Goal: Complete application form: Complete application form

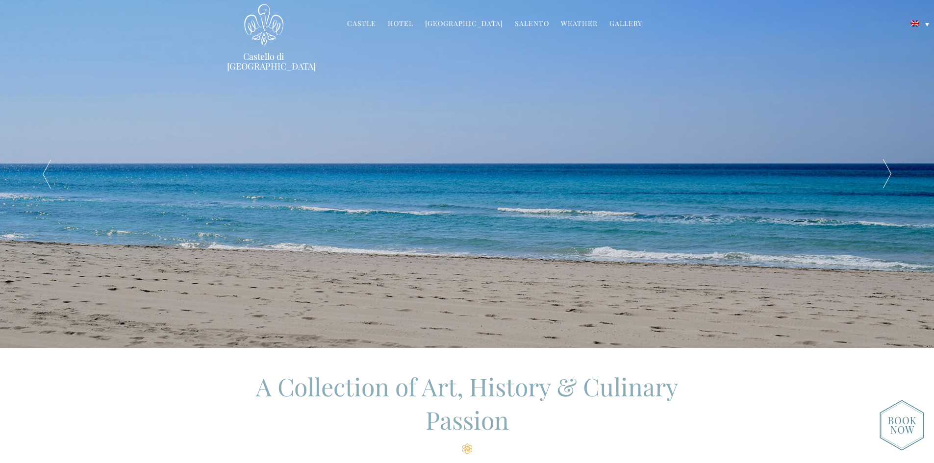
click at [366, 18] on li "Castle History Frescoes Museum Garden Family Timeline of Salento" at bounding box center [361, 24] width 39 height 21
click at [365, 21] on link "Castle" at bounding box center [361, 24] width 29 height 11
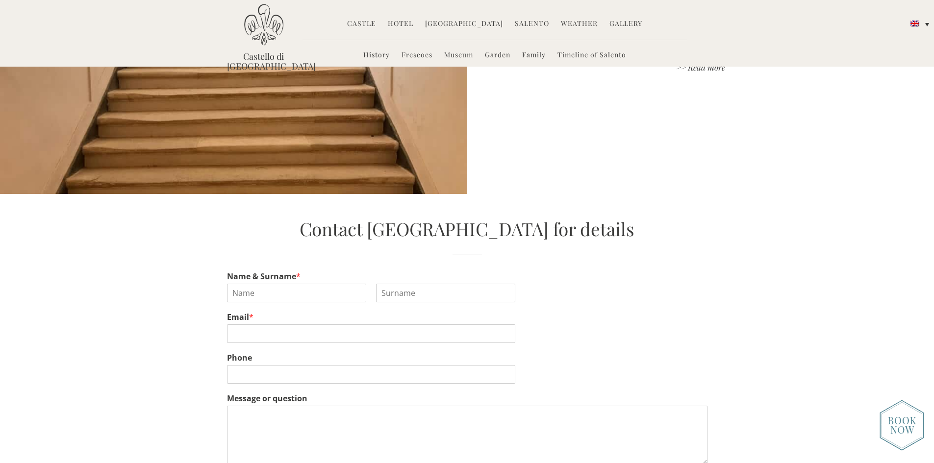
scroll to position [2696, 0]
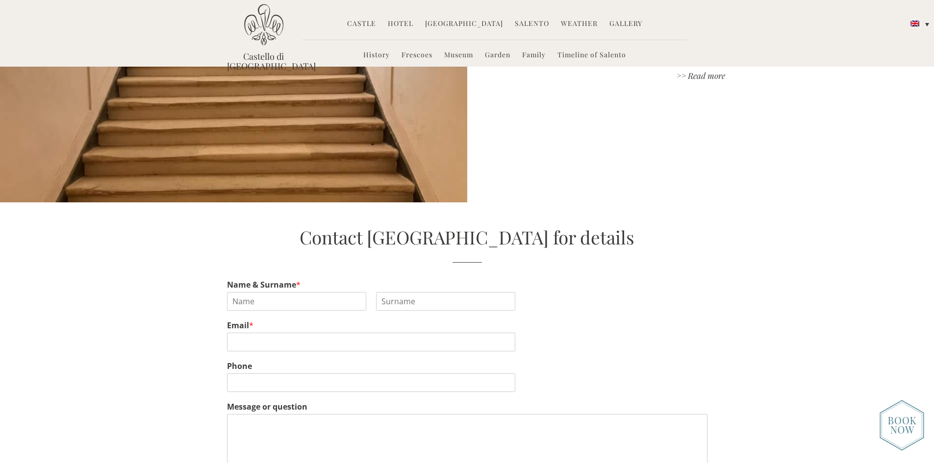
click at [410, 25] on link "Hotel" at bounding box center [400, 24] width 25 height 11
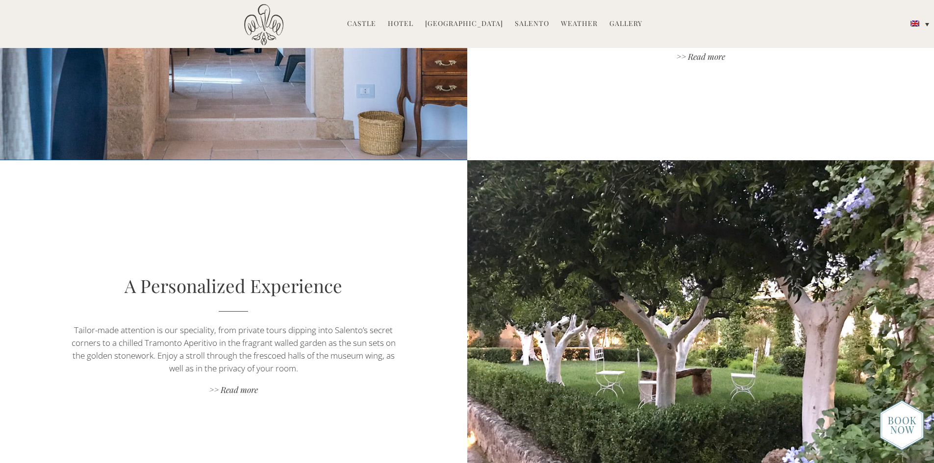
scroll to position [833, 0]
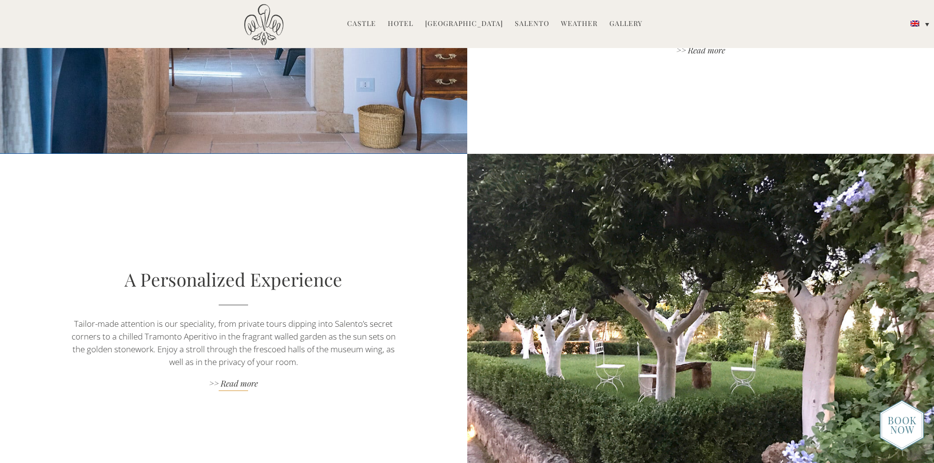
click at [231, 378] on link ">> Read more" at bounding box center [233, 384] width 327 height 13
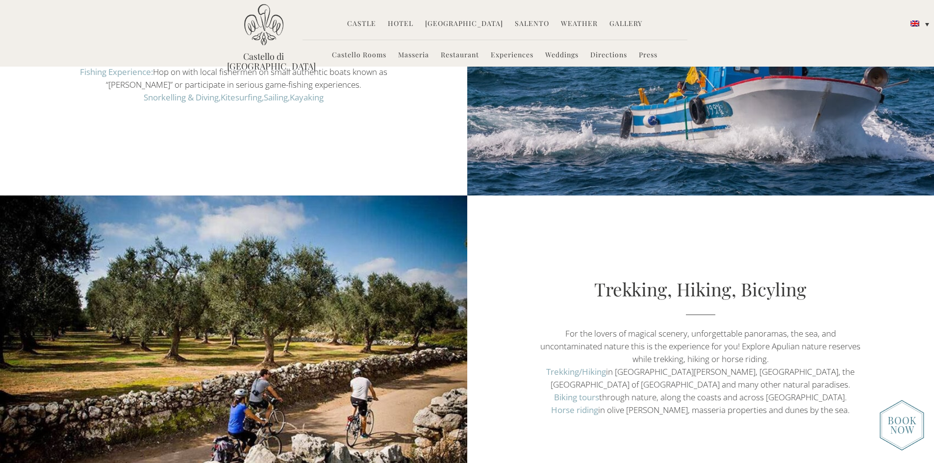
scroll to position [2402, 0]
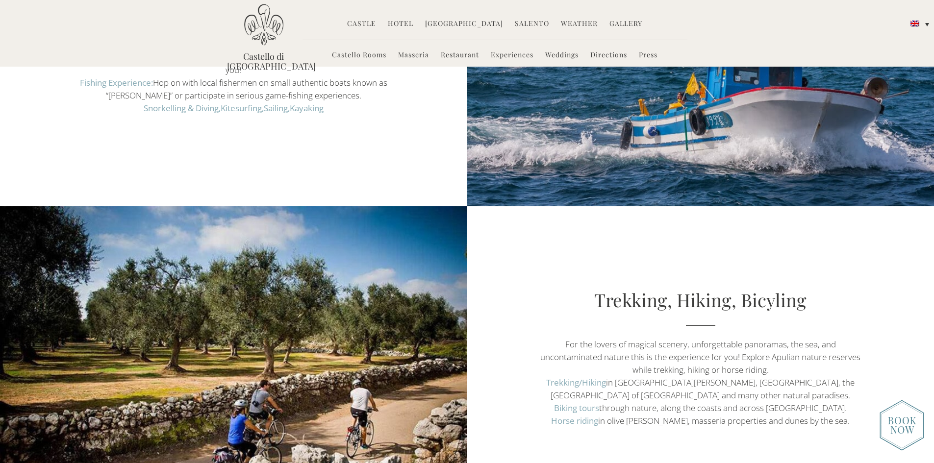
click at [560, 56] on link "Weddings" at bounding box center [561, 55] width 33 height 11
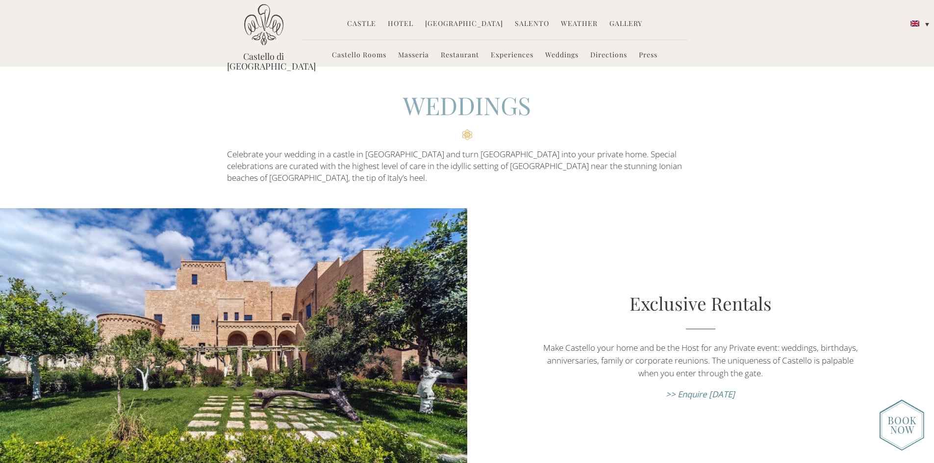
click at [718, 389] on em ">> Enquire [DATE]" at bounding box center [700, 394] width 69 height 11
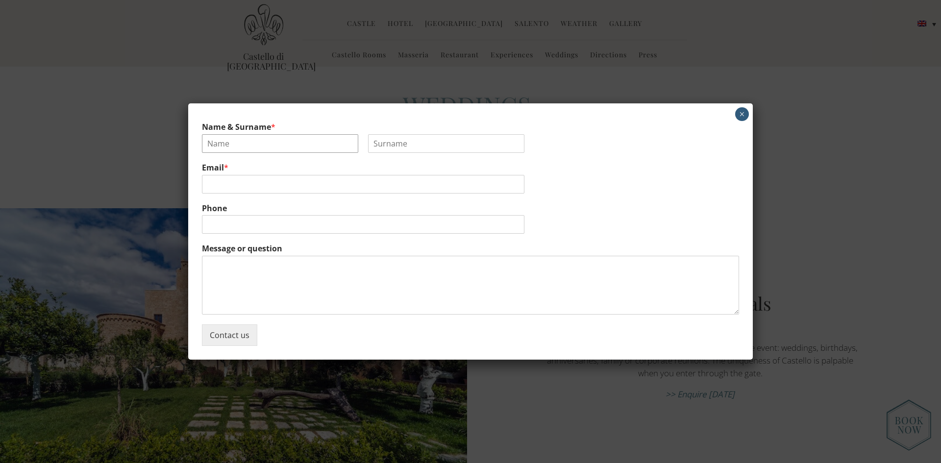
click at [256, 144] on input "Name & Surname *" at bounding box center [280, 143] width 156 height 19
type input "Nicole"
type input "niedermeyer"
type input "5033516367"
click at [259, 186] on input "Email *" at bounding box center [363, 184] width 322 height 19
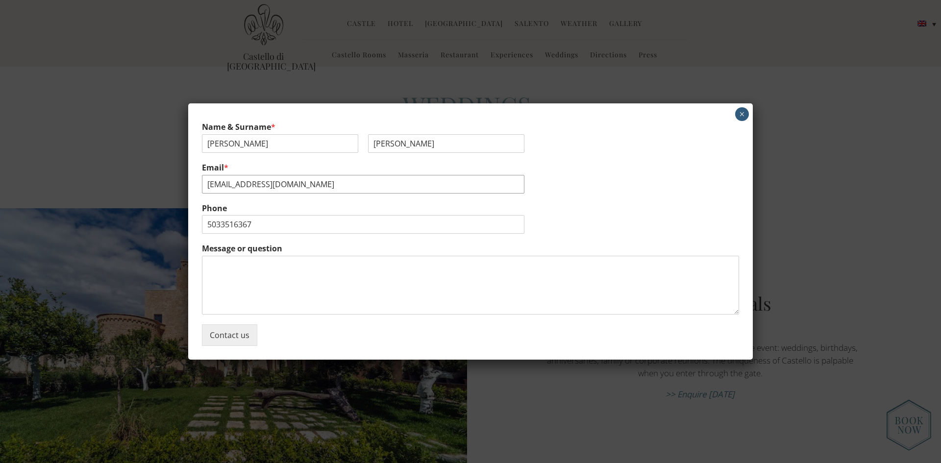
type input "nniedermeyer@gmail.com"
click at [264, 269] on textarea "Message or question" at bounding box center [470, 285] width 537 height 59
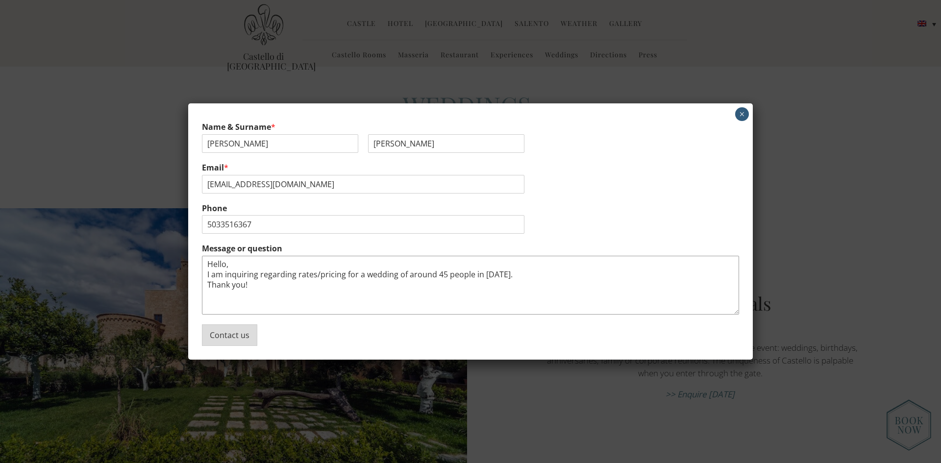
type textarea "Hello, I am inquiring regarding rates/pricing for a wedding of around 45 people…"
click at [230, 336] on button "Contact us" at bounding box center [229, 335] width 55 height 22
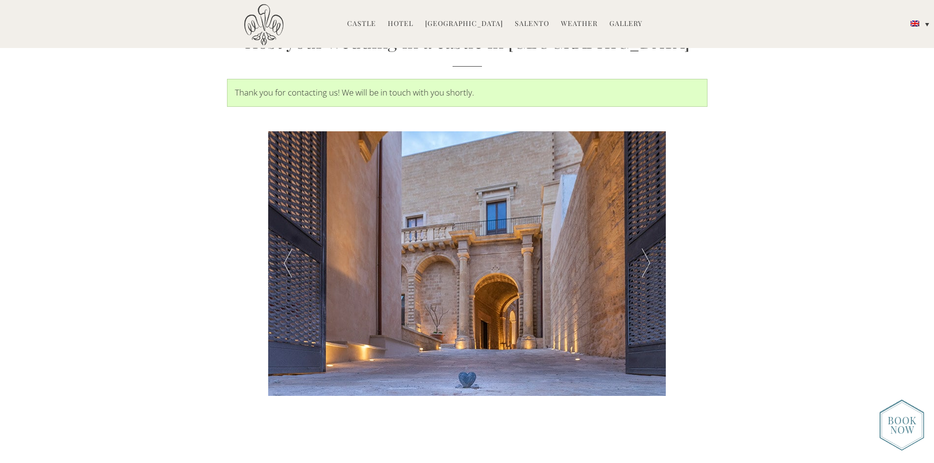
scroll to position [2130, 0]
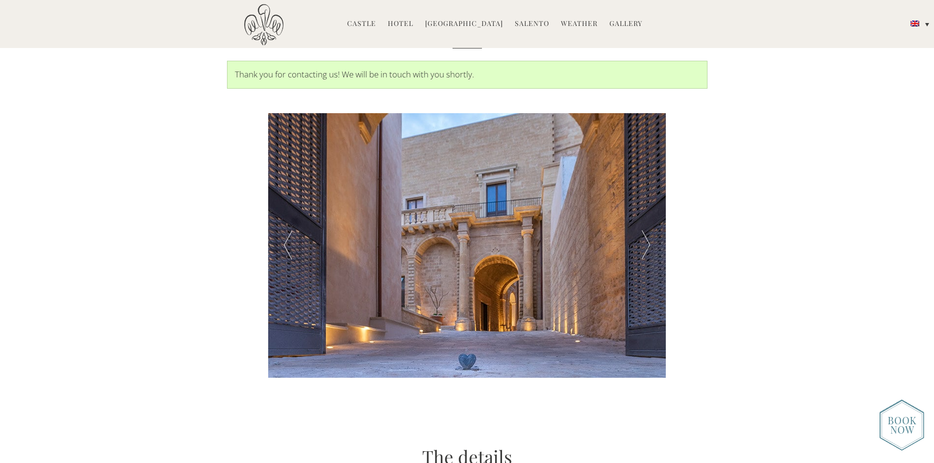
click at [650, 234] on div at bounding box center [646, 245] width 40 height 265
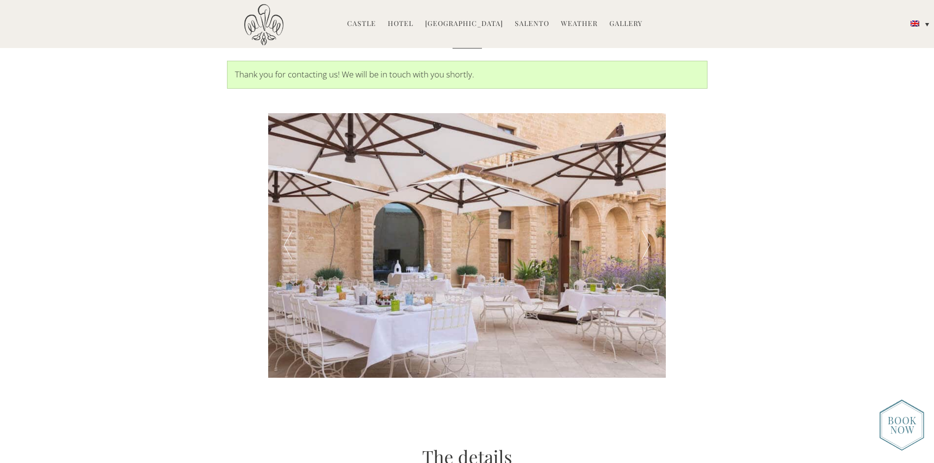
click at [650, 234] on div at bounding box center [646, 245] width 40 height 265
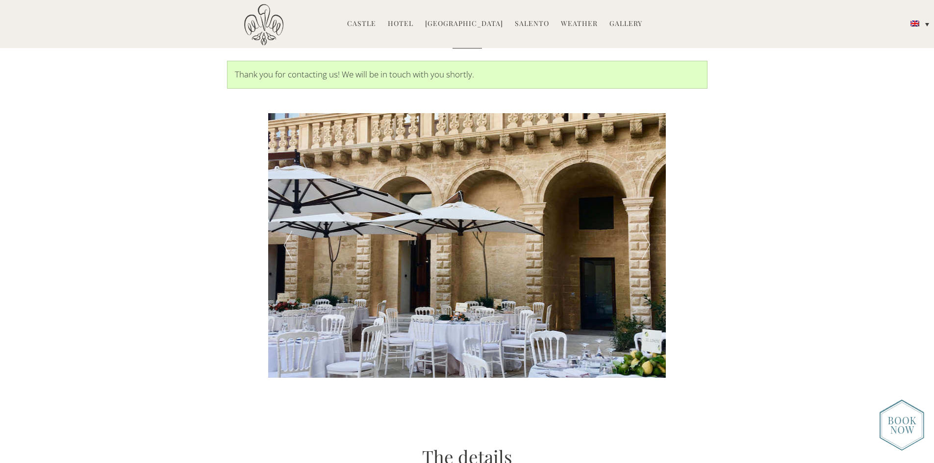
click at [650, 234] on div at bounding box center [646, 245] width 40 height 265
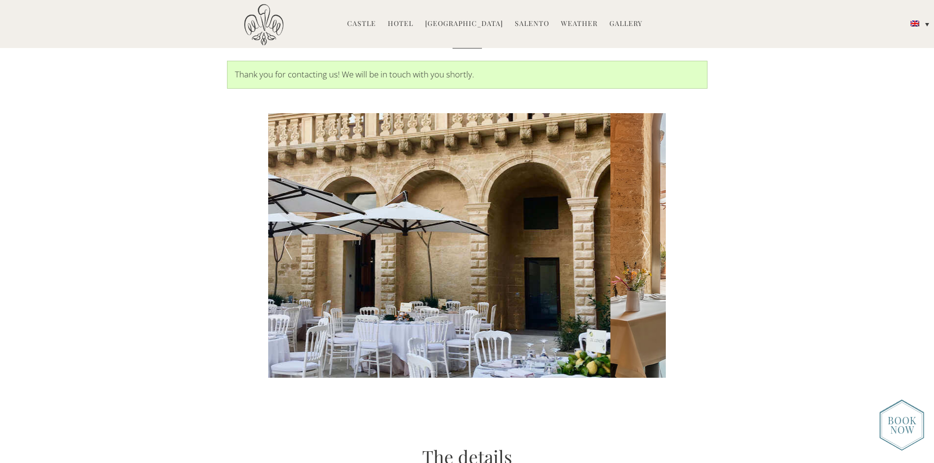
click at [650, 234] on div at bounding box center [646, 245] width 40 height 265
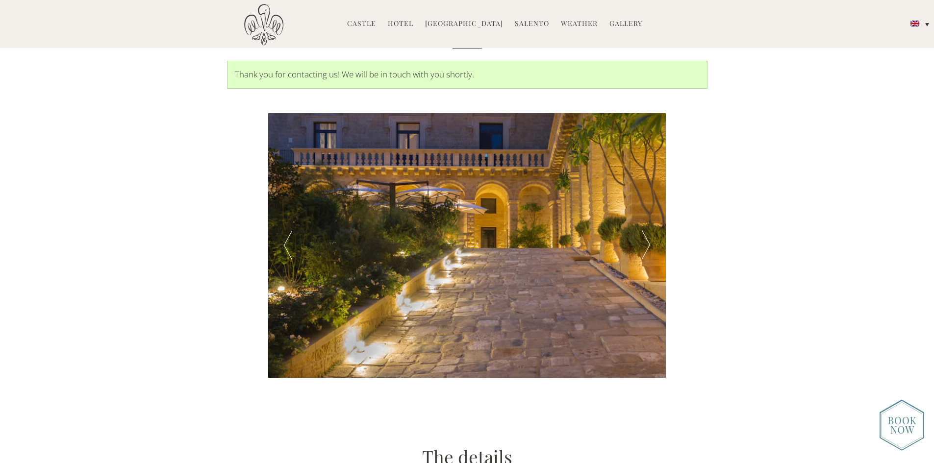
click at [650, 234] on div at bounding box center [646, 245] width 40 height 265
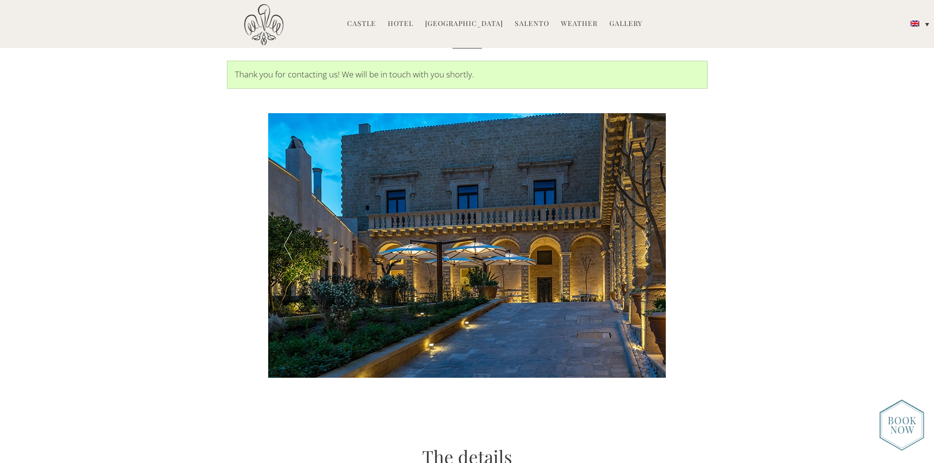
click at [650, 234] on div at bounding box center [646, 245] width 40 height 265
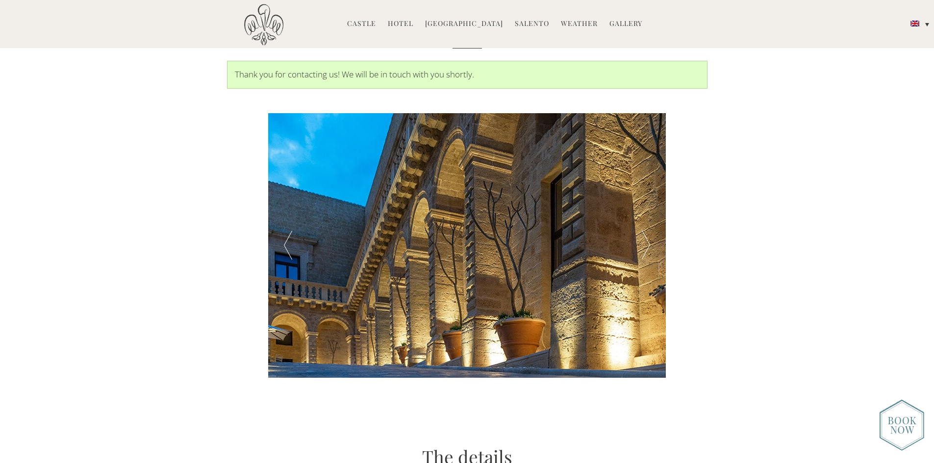
click at [650, 234] on div at bounding box center [646, 245] width 40 height 265
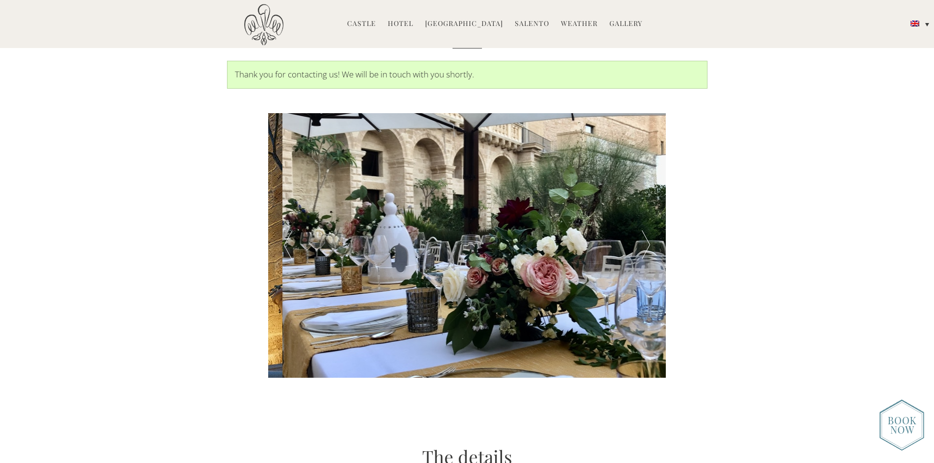
click at [650, 234] on div at bounding box center [646, 245] width 40 height 265
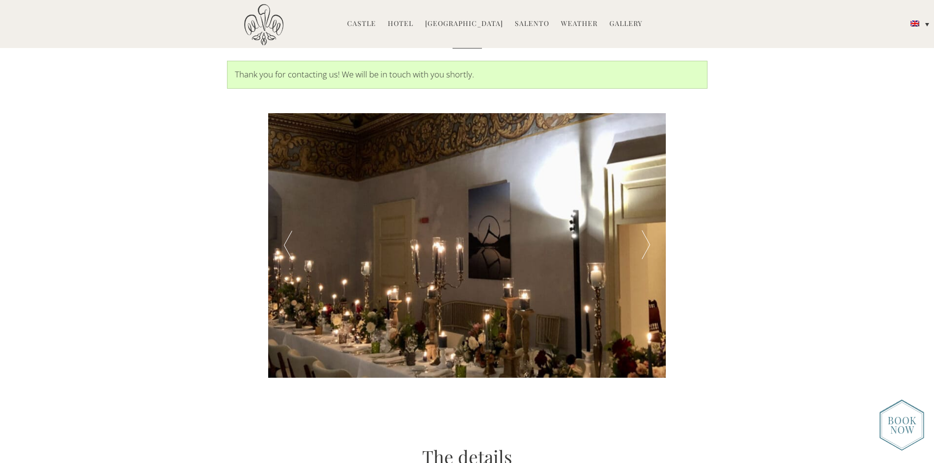
click at [650, 234] on div at bounding box center [646, 245] width 40 height 265
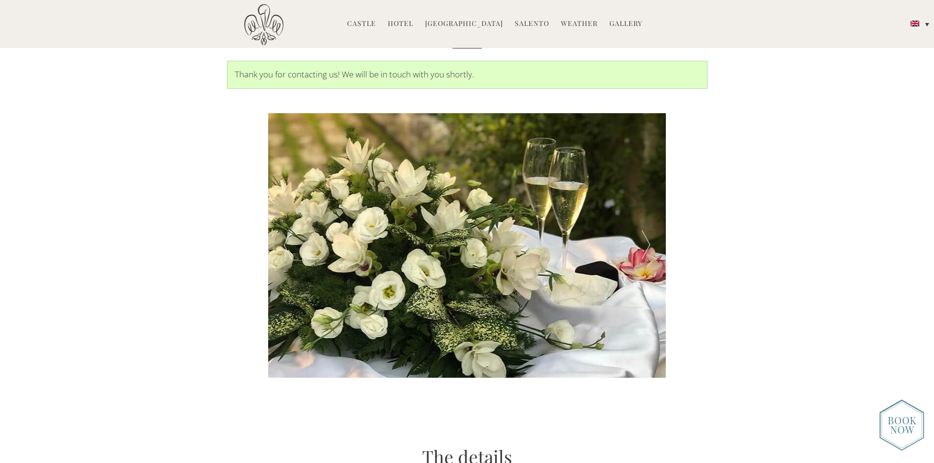
click at [650, 234] on div at bounding box center [646, 245] width 40 height 265
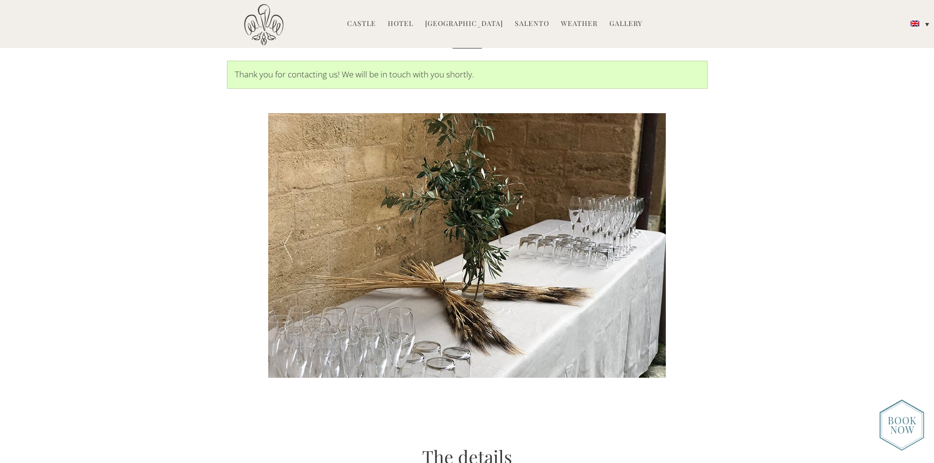
click at [650, 234] on div at bounding box center [646, 245] width 40 height 265
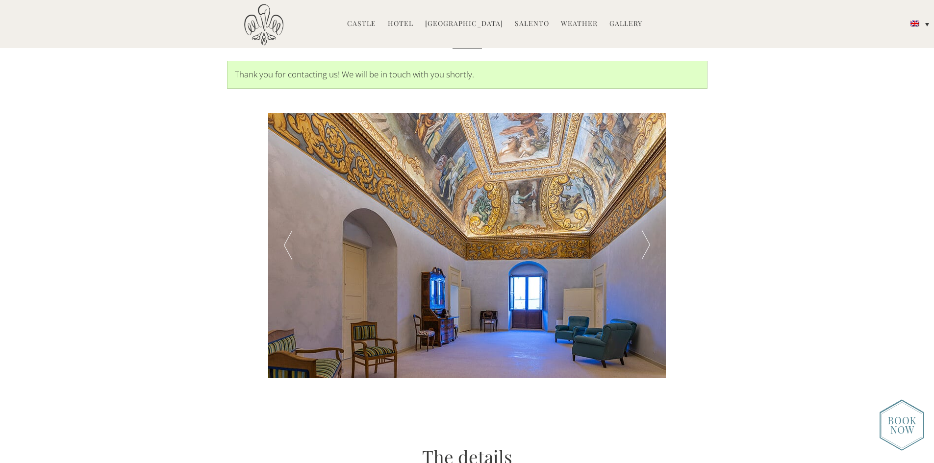
click at [650, 234] on div at bounding box center [646, 245] width 40 height 265
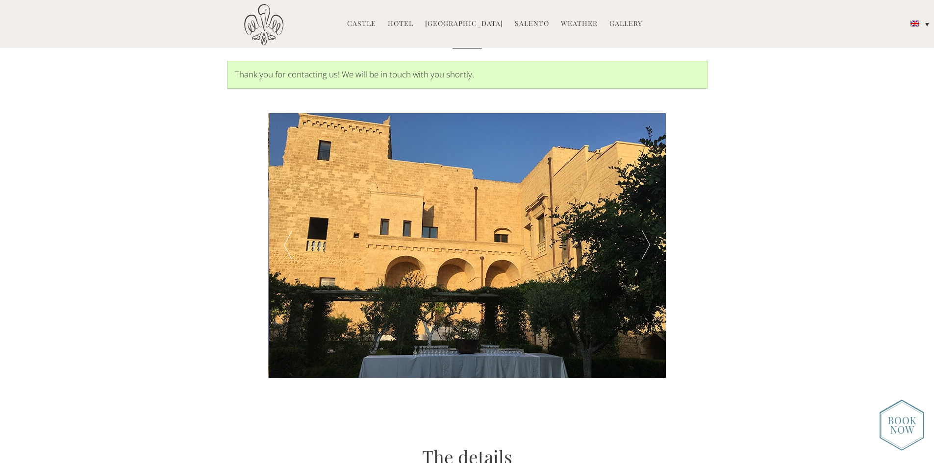
click at [650, 234] on div at bounding box center [646, 245] width 40 height 265
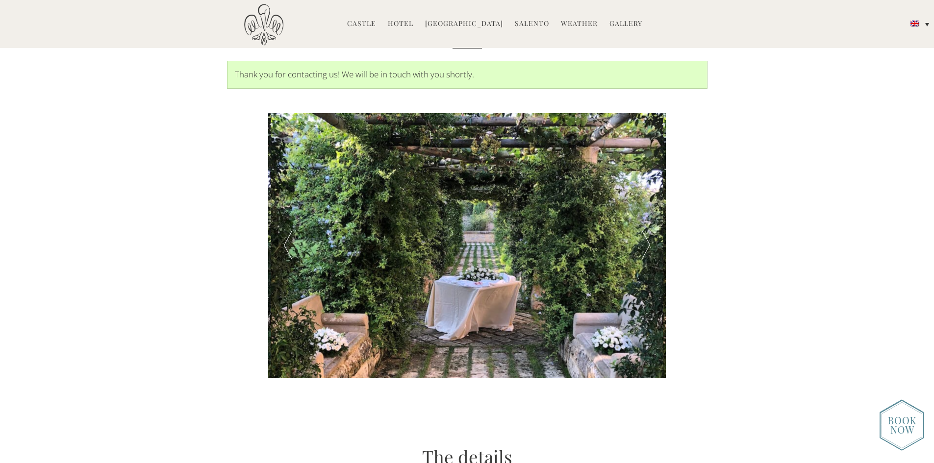
click at [650, 235] on div at bounding box center [646, 245] width 40 height 265
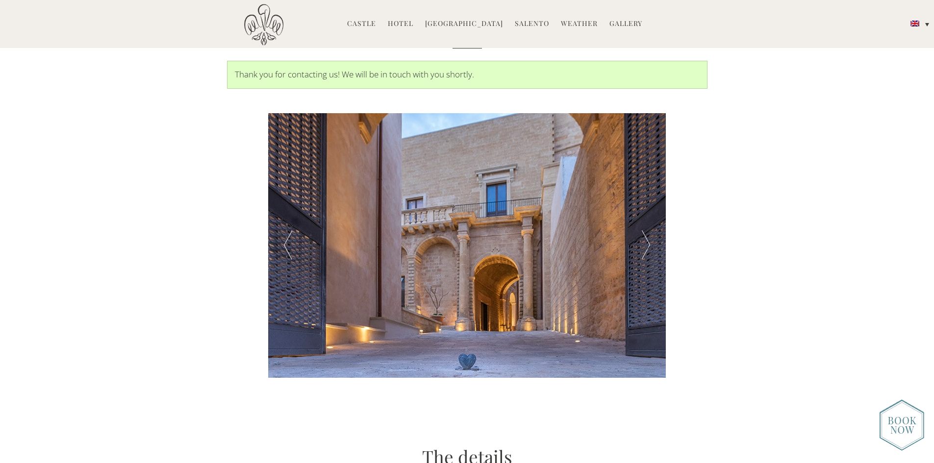
click at [650, 235] on div at bounding box center [646, 245] width 40 height 265
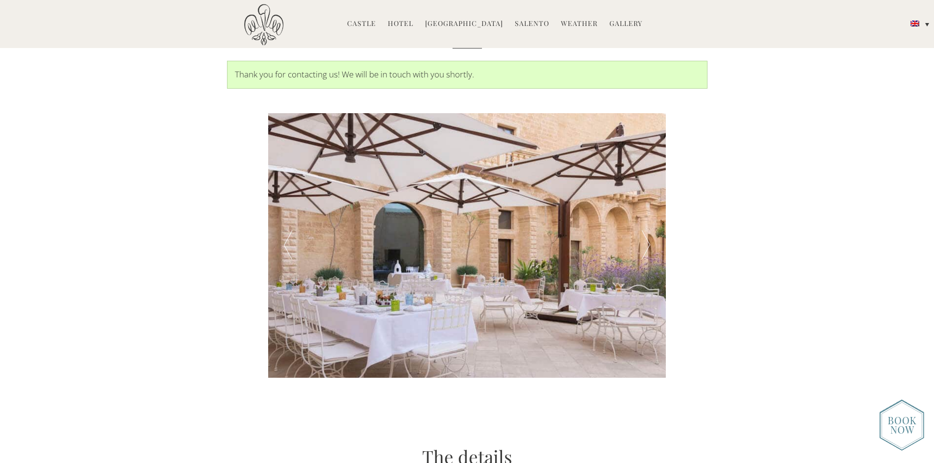
click at [791, 229] on div "WEDDINGS Celebrate your wedding in a castle in [GEOGRAPHIC_DATA] and turn [GEOG…" at bounding box center [467, 379] width 934 height 5019
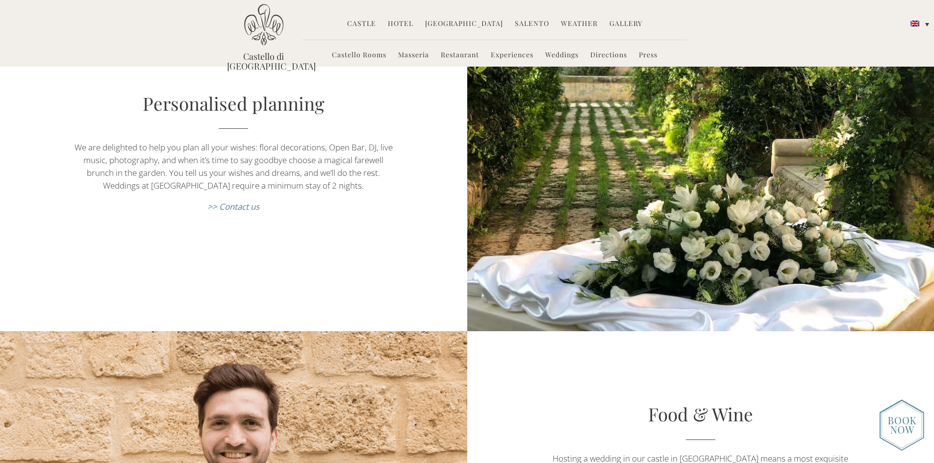
scroll to position [954, 0]
